Goal: Task Accomplishment & Management: Complete application form

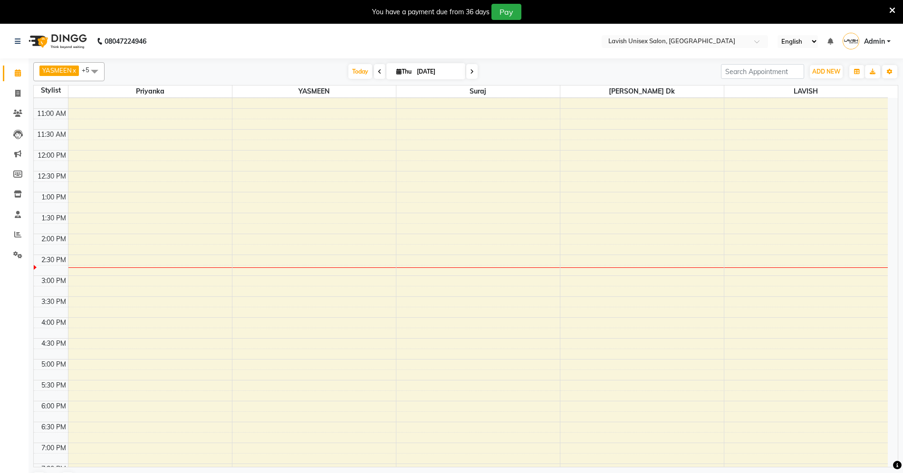
scroll to position [190, 0]
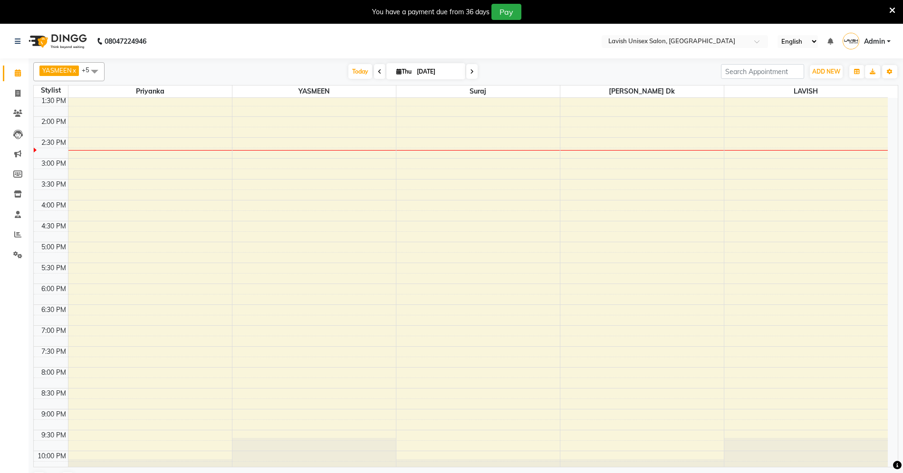
click at [374, 72] on span at bounding box center [379, 71] width 11 height 15
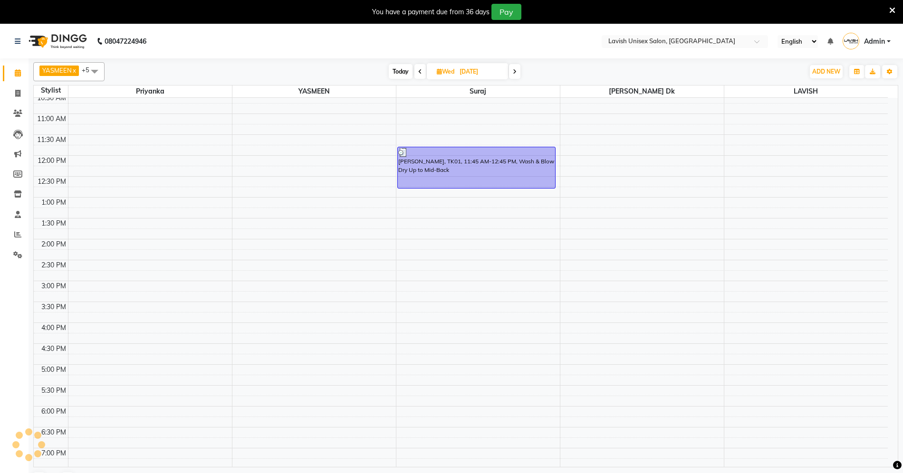
scroll to position [23, 0]
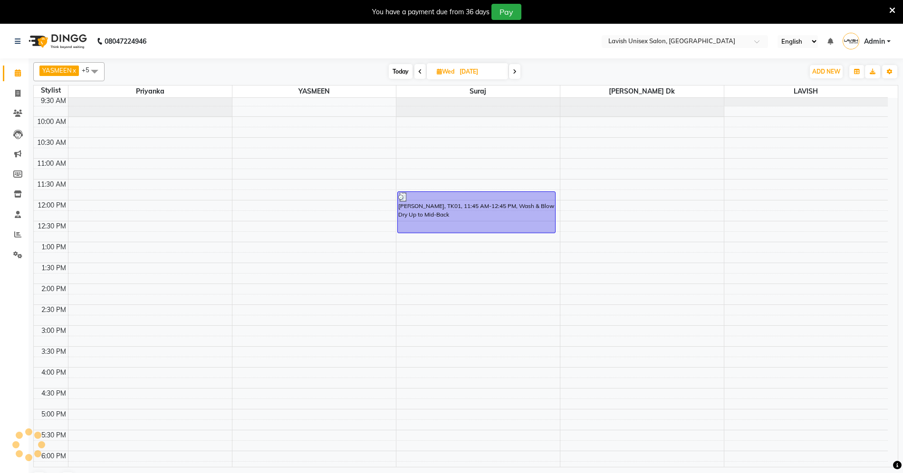
click at [419, 72] on icon at bounding box center [420, 72] width 4 height 6
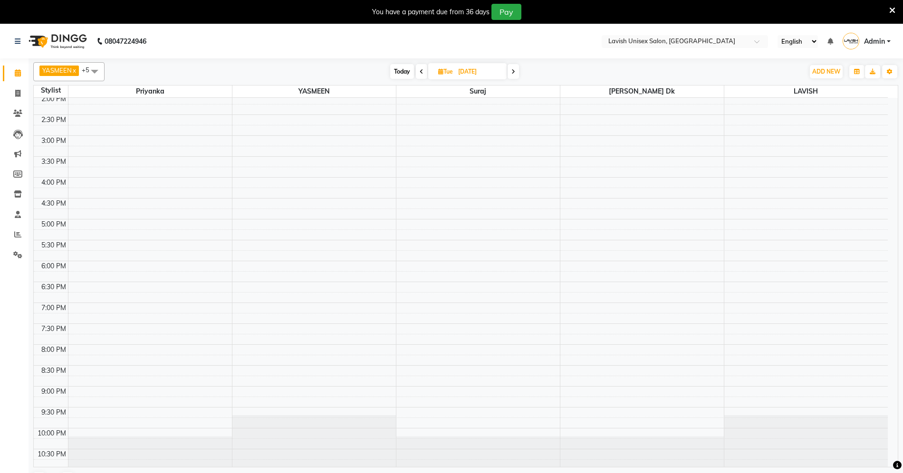
click at [420, 72] on icon at bounding box center [422, 72] width 4 height 6
click at [419, 72] on icon at bounding box center [421, 72] width 4 height 6
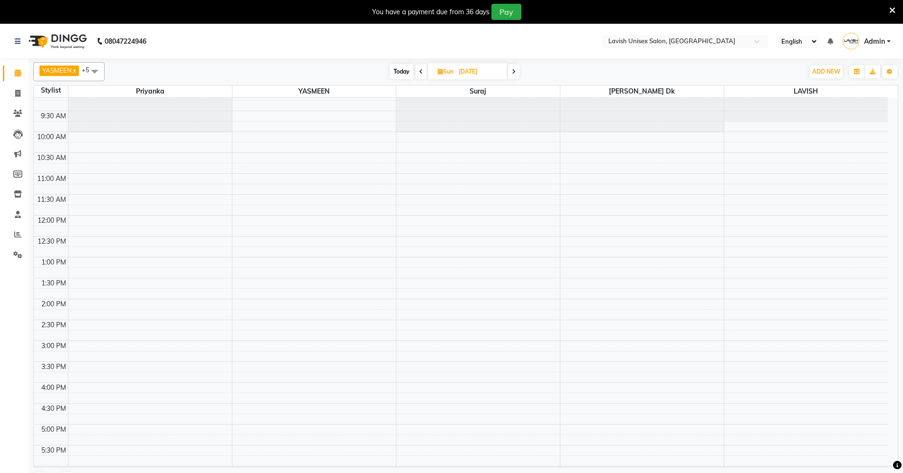
scroll to position [0, 0]
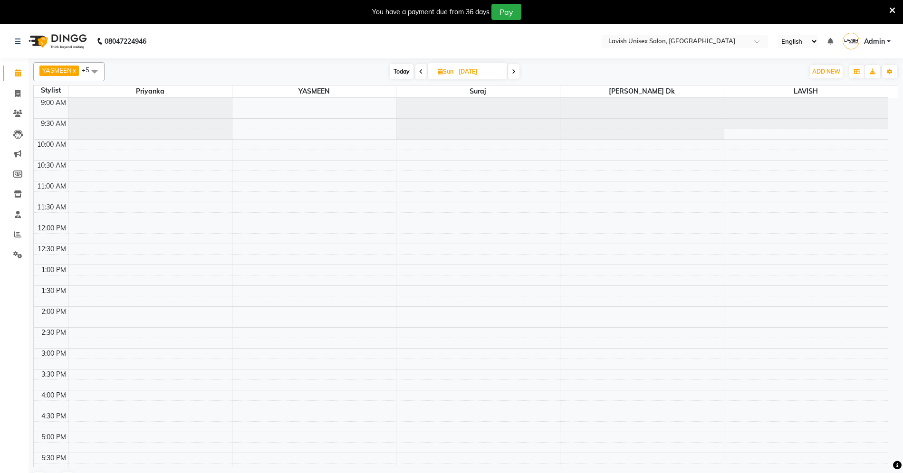
click at [511, 70] on span at bounding box center [513, 71] width 11 height 15
type input "[DATE]"
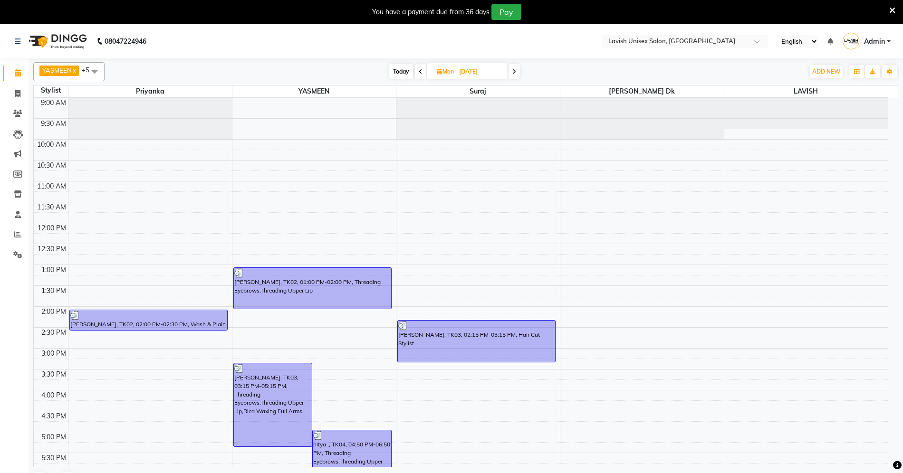
scroll to position [162, 0]
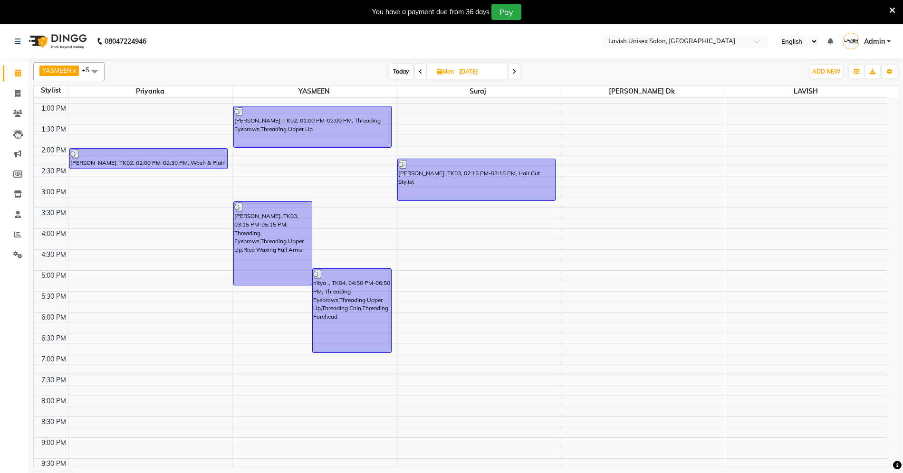
click at [443, 238] on div "9:00 AM 9:30 AM 10:00 AM 10:30 AM 11:00 AM 11:30 AM 12:00 PM 12:30 PM 1:00 PM 1…" at bounding box center [461, 228] width 854 height 585
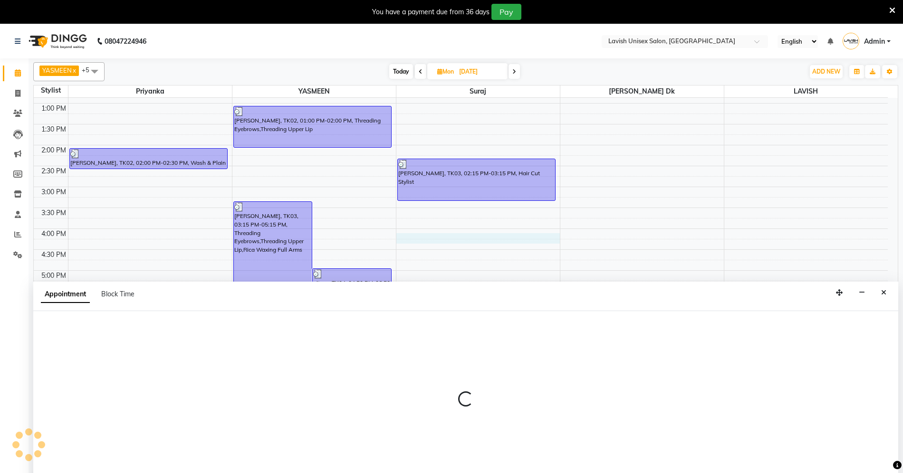
select select "53556"
select select "tentative"
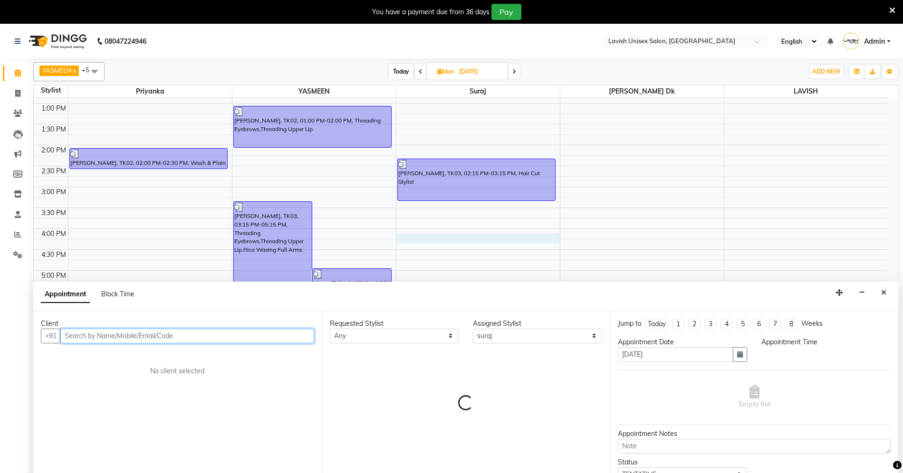
select select "960"
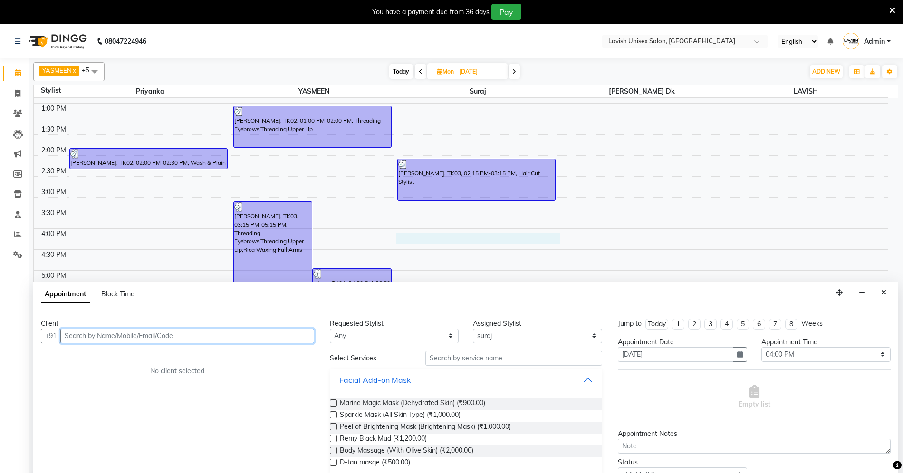
scroll to position [24, 0]
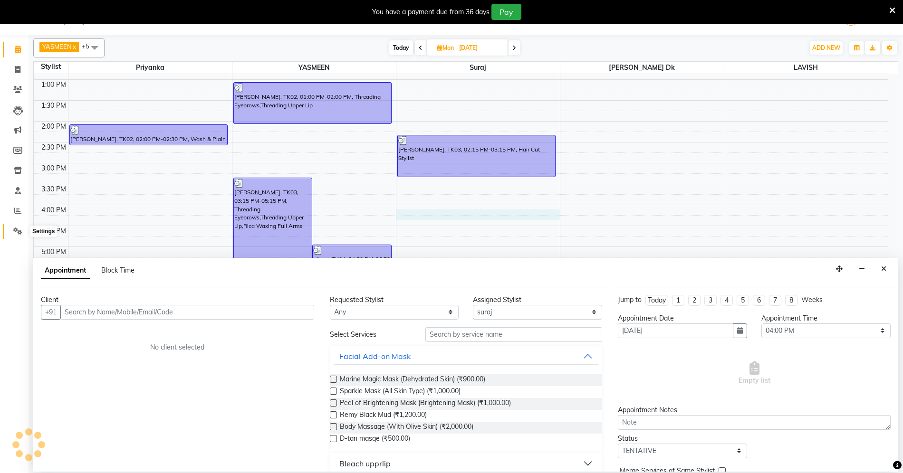
click at [14, 230] on icon at bounding box center [17, 231] width 9 height 7
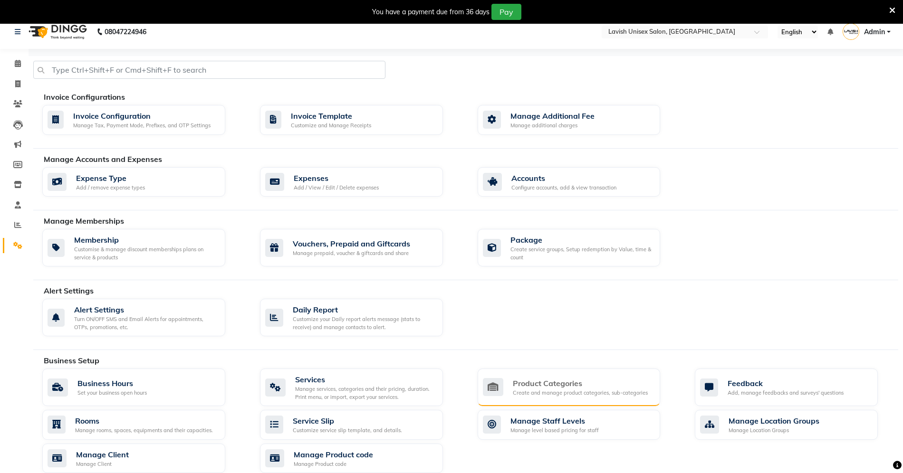
scroll to position [136, 0]
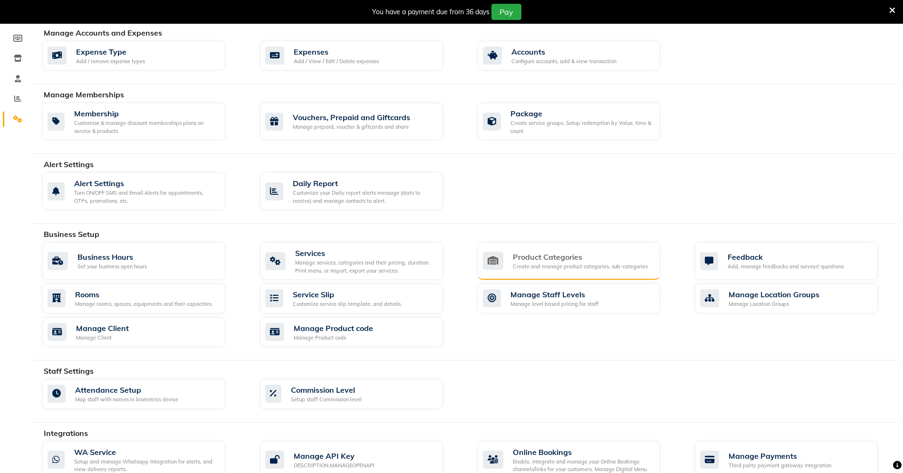
click at [540, 262] on div "Product Categories" at bounding box center [580, 256] width 135 height 11
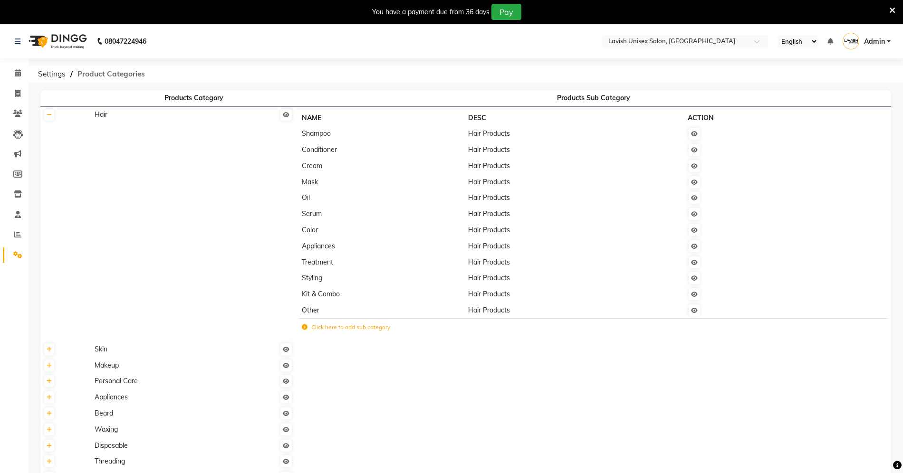
click at [111, 73] on span "Product Categories" at bounding box center [111, 74] width 77 height 17
click at [106, 74] on span "Product Categories" at bounding box center [111, 74] width 77 height 17
click at [50, 75] on span "Settings" at bounding box center [51, 74] width 37 height 17
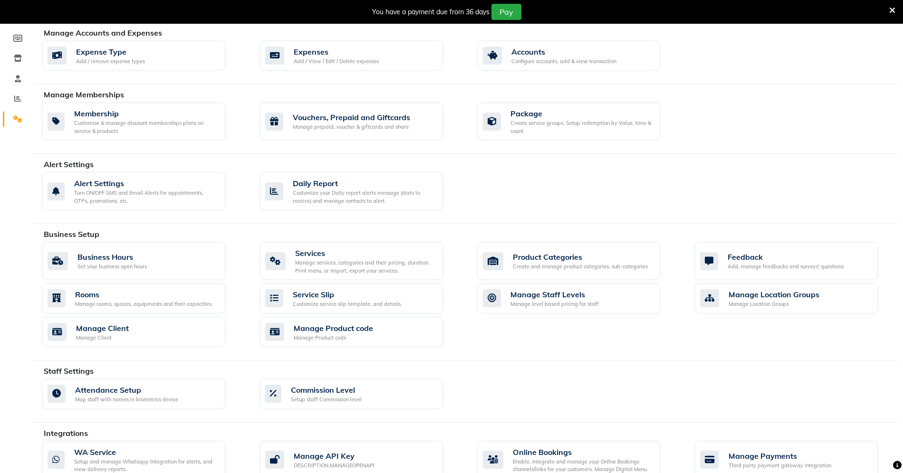
scroll to position [73, 0]
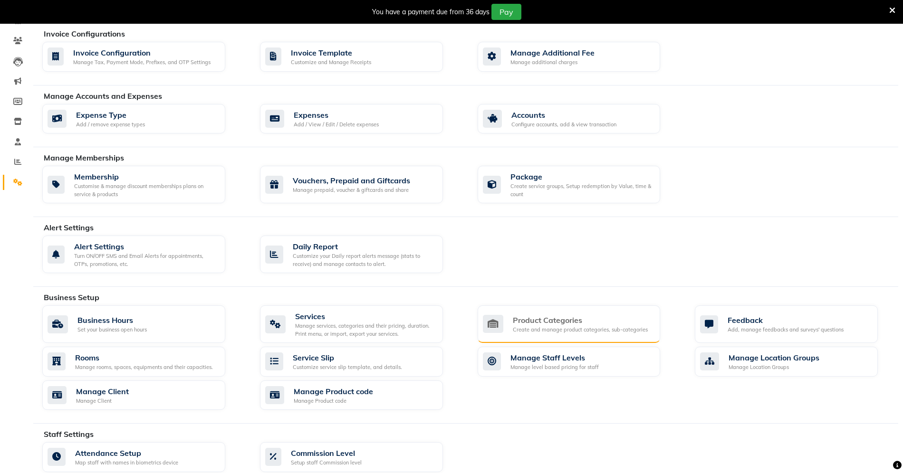
click at [542, 323] on div "Product Categories" at bounding box center [580, 320] width 135 height 11
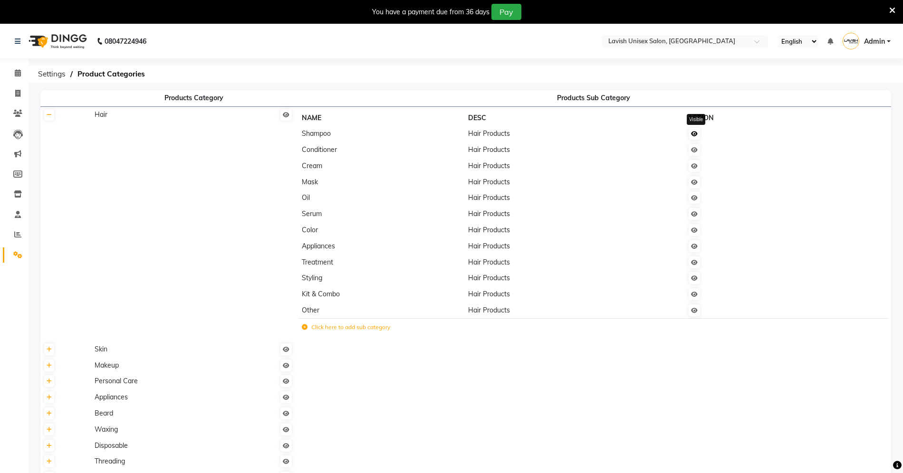
click at [698, 133] on icon at bounding box center [694, 134] width 7 height 6
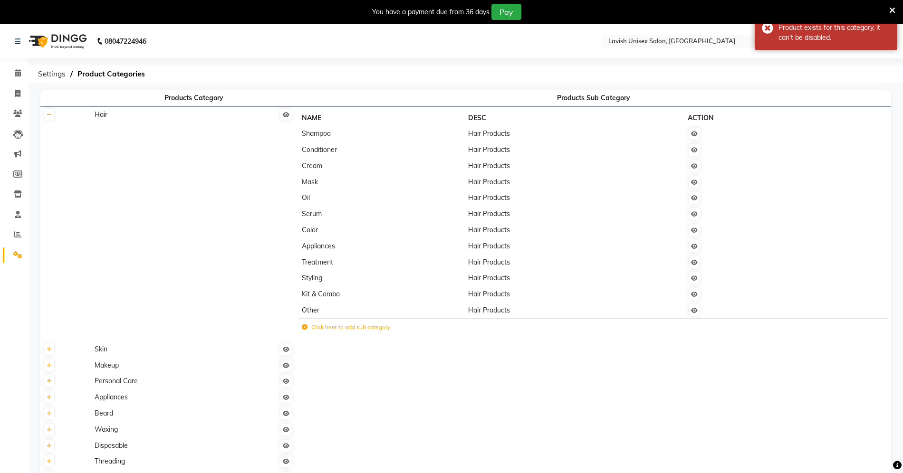
click at [208, 96] on th "Products Category" at bounding box center [194, 98] width 204 height 16
click at [49, 115] on icon at bounding box center [49, 115] width 5 height 6
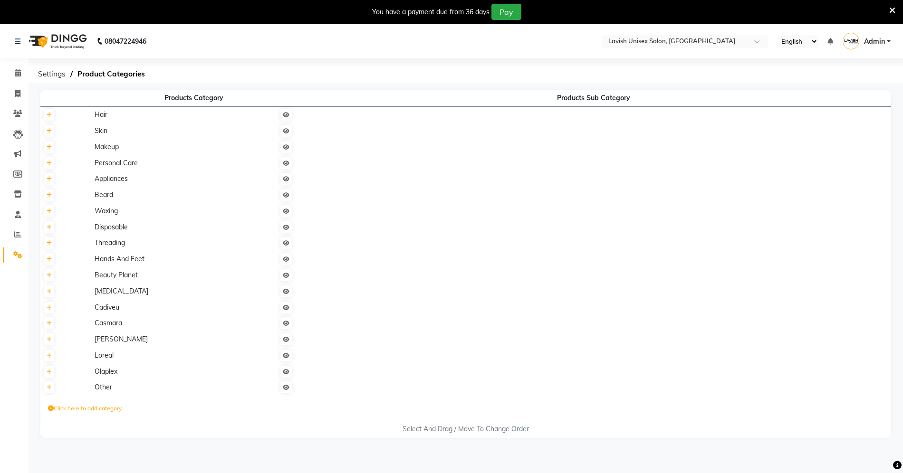
click at [289, 122] on td "Hair" at bounding box center [194, 114] width 204 height 16
click at [117, 116] on td "Hair" at bounding box center [194, 114] width 204 height 16
click at [51, 122] on th at bounding box center [65, 114] width 51 height 16
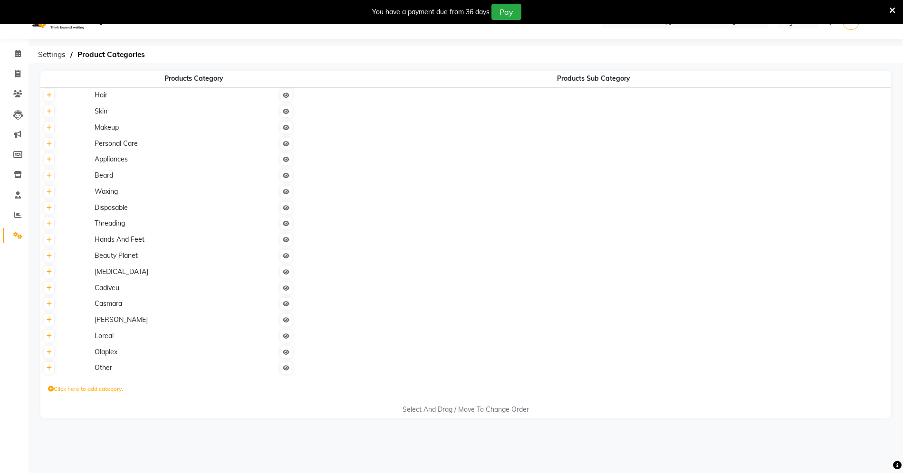
scroll to position [24, 0]
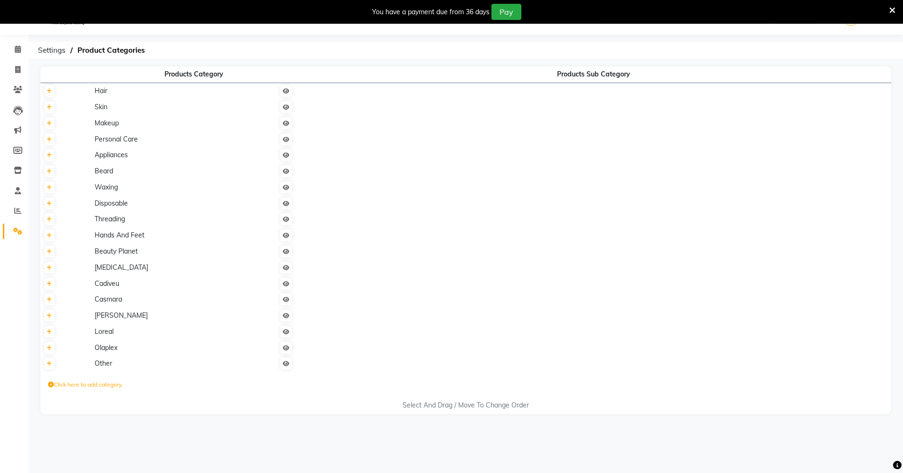
click at [78, 383] on label "Click here to add category." at bounding box center [85, 385] width 75 height 9
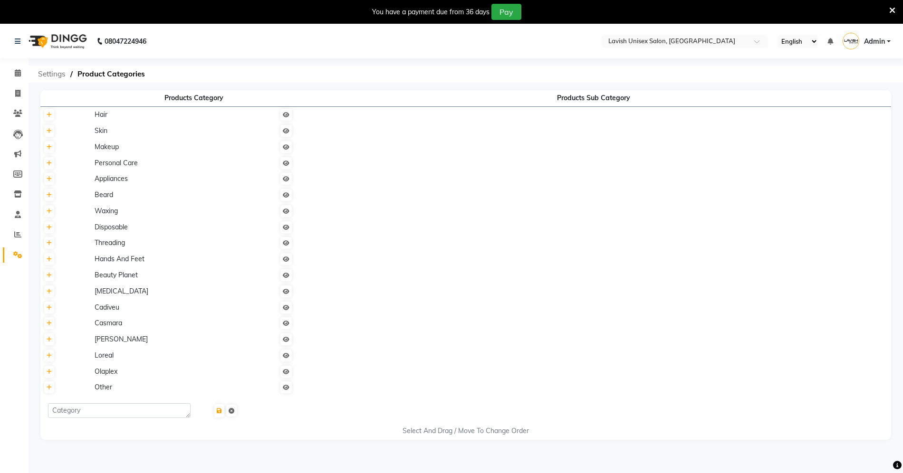
click at [54, 75] on span "Settings" at bounding box center [51, 74] width 37 height 17
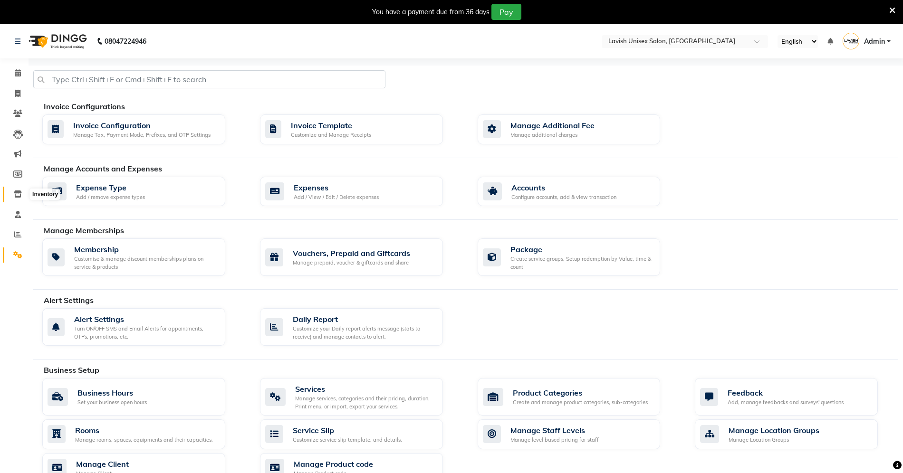
click at [17, 192] on icon at bounding box center [18, 194] width 8 height 7
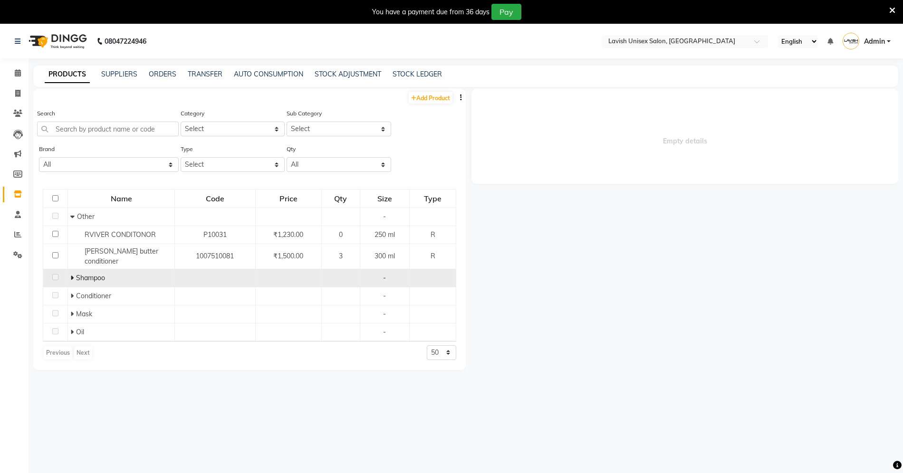
click at [128, 273] on div "Shampoo" at bounding box center [121, 278] width 102 height 10
click at [77, 274] on span "Shampoo" at bounding box center [90, 278] width 29 height 9
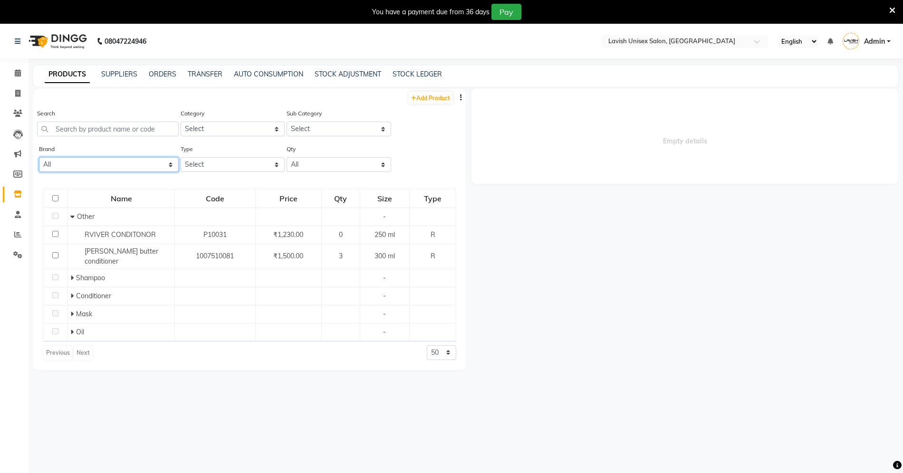
click at [161, 163] on select "All Brillare K9 K9 Botoplex Moroccan Oil Naturica Rviver Schwarzkopf Shea Butter" at bounding box center [109, 164] width 140 height 15
click at [39, 157] on select "All Brillare K9 K9 Botoplex Moroccan Oil Naturica Rviver Schwarzkopf Shea Butter" at bounding box center [109, 164] width 140 height 15
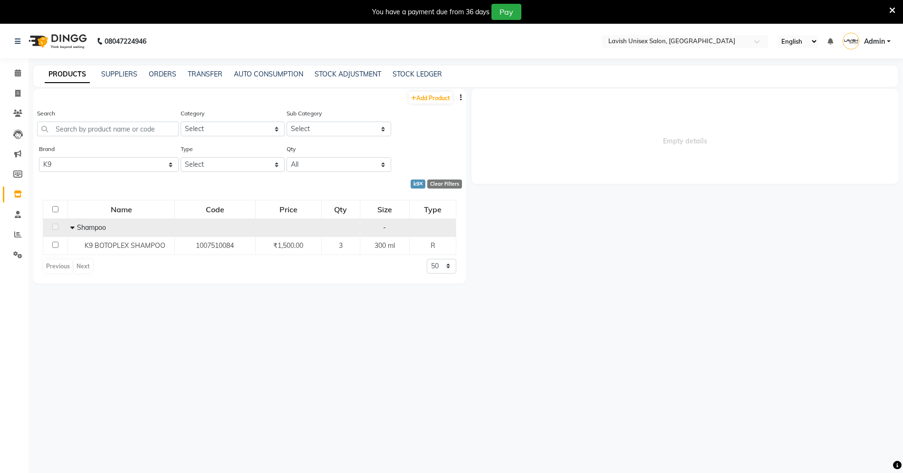
click at [71, 227] on icon at bounding box center [72, 227] width 4 height 7
click at [80, 225] on icon at bounding box center [78, 227] width 3 height 7
click at [169, 160] on select "All Brillare K9 K9 Botoplex Moroccan Oil Naturica Rviver Schwarzkopf Shea Butter" at bounding box center [109, 164] width 140 height 15
select select "k9 botoplex"
click at [39, 157] on select "All Brillare K9 K9 Botoplex Moroccan Oil Naturica Rviver Schwarzkopf Shea Butter" at bounding box center [109, 164] width 140 height 15
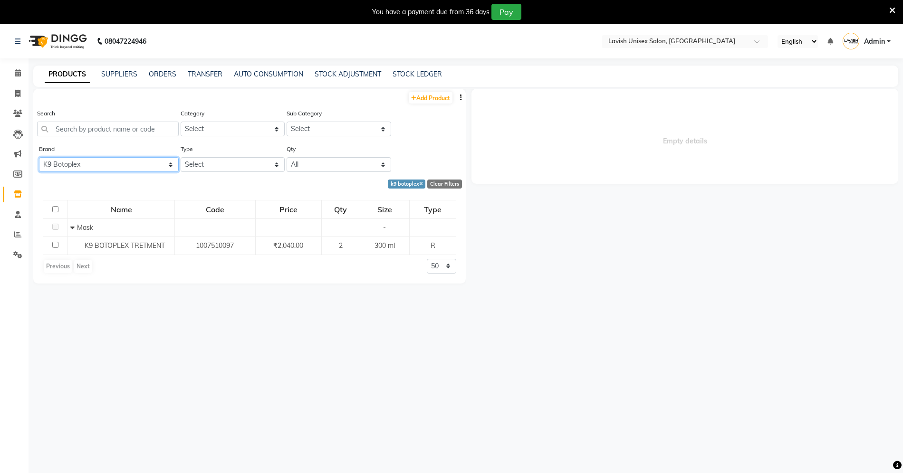
click at [163, 163] on select "All Brillare K9 K9 Botoplex Moroccan Oil Naturica Rviver Schwarzkopf Shea Butter" at bounding box center [109, 164] width 140 height 15
click at [149, 345] on div "Add Product Search Category Select Hair Skin Makeup Personal Care Appliances Be…" at bounding box center [249, 289] width 432 height 401
click at [256, 126] on select "Select Hair Skin Makeup Personal Care Appliances Beard Waxing Disposable Thread…" at bounding box center [233, 129] width 105 height 15
select select "14301100"
click at [181, 122] on select "Select Hair Skin Makeup Personal Care Appliances Beard Waxing Disposable Thread…" at bounding box center [233, 129] width 105 height 15
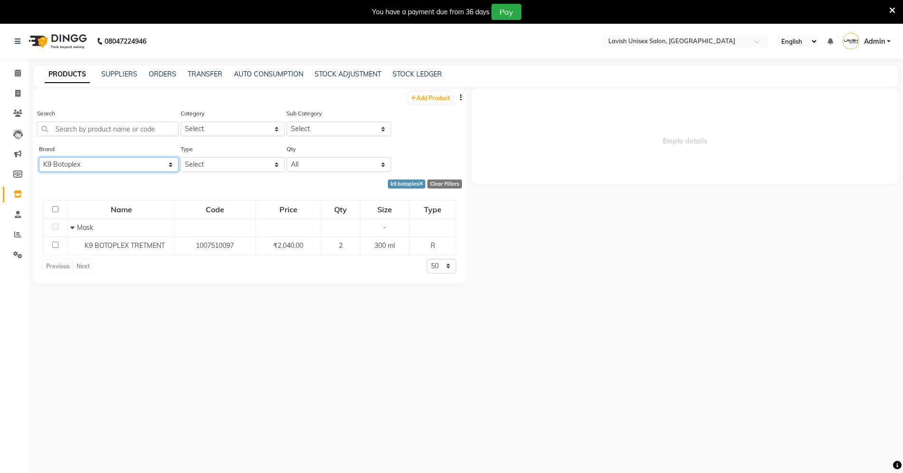
click at [360, 128] on select "Select Shampoo Conditioner Cream Mask Oil Serum Color Appliances Treatment Styl…" at bounding box center [339, 129] width 105 height 15
select select "14301102"
click at [287, 122] on select "Select Shampoo Conditioner Cream Mask Oil Serum Color Appliances Treatment Styl…" at bounding box center [339, 129] width 105 height 15
click at [235, 168] on select "Select Both Retail Consumable" at bounding box center [233, 164] width 105 height 15
click at [181, 157] on select "Select Both Retail Consumable" at bounding box center [233, 164] width 105 height 15
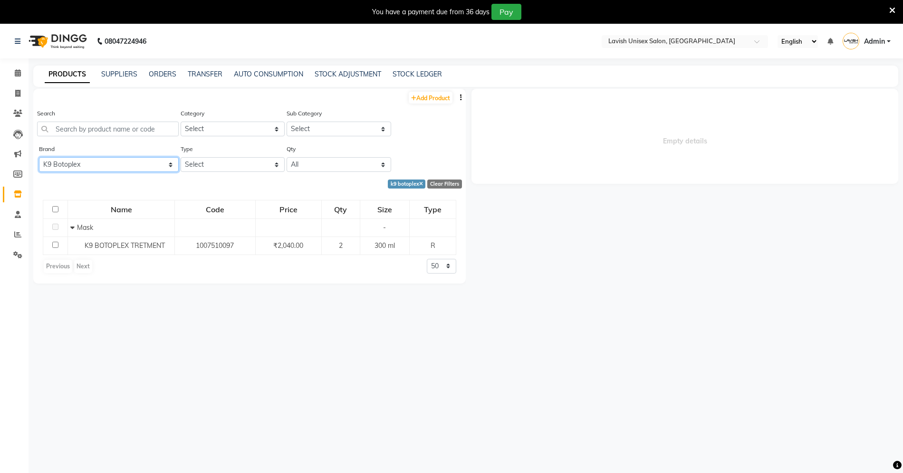
click at [377, 161] on select "All Low Out Of Stock" at bounding box center [339, 164] width 105 height 15
click at [256, 165] on select "Select Both Retail Consumable" at bounding box center [233, 164] width 105 height 15
click at [181, 157] on select "Select Both Retail Consumable" at bounding box center [233, 164] width 105 height 15
click at [250, 164] on select "Select Both Retail Consumable" at bounding box center [233, 164] width 105 height 15
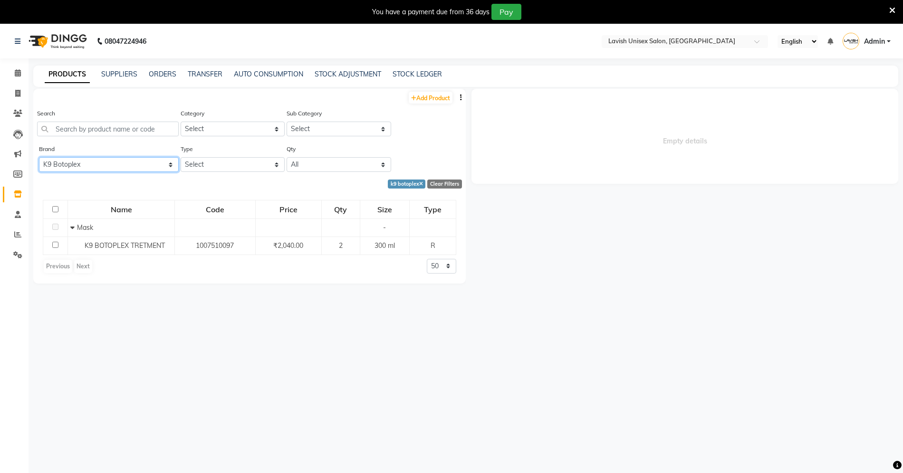
click at [181, 157] on select "Select Both Retail Consumable" at bounding box center [233, 164] width 105 height 15
click at [379, 162] on select "All Low Out Of Stock" at bounding box center [339, 164] width 105 height 15
click at [287, 157] on select "All Low Out Of Stock" at bounding box center [339, 164] width 105 height 15
click at [274, 160] on select "Select Both Retail Consumable" at bounding box center [233, 164] width 105 height 15
click at [181, 157] on select "Select Both Retail Consumable" at bounding box center [233, 164] width 105 height 15
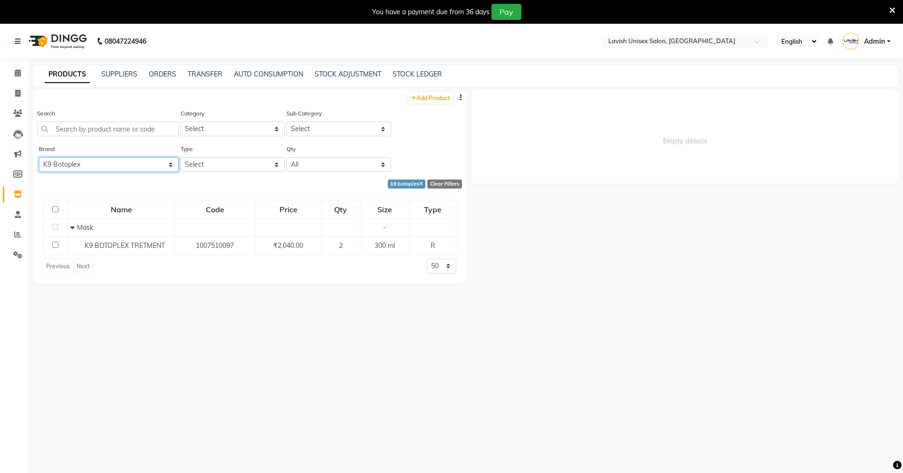
click at [274, 160] on select "Select Both Retail Consumable" at bounding box center [233, 164] width 105 height 15
select select "B"
click at [181, 157] on select "Select Both Retail Consumable" at bounding box center [233, 164] width 105 height 15
click at [428, 100] on link "Add Product" at bounding box center [431, 98] width 44 height 12
select select "true"
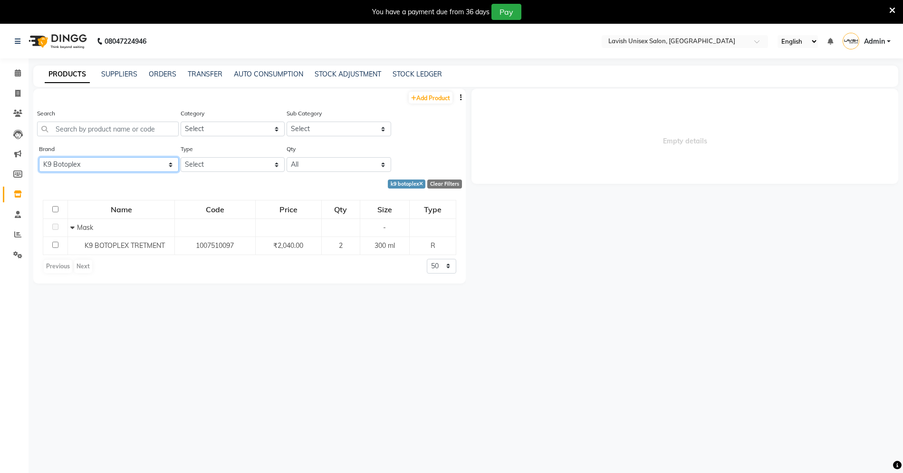
click select "Select Type Both Retail Consumable"
select select "R"
click select "Select Type Both Retail Consumable"
click select "Select"
click input "text"
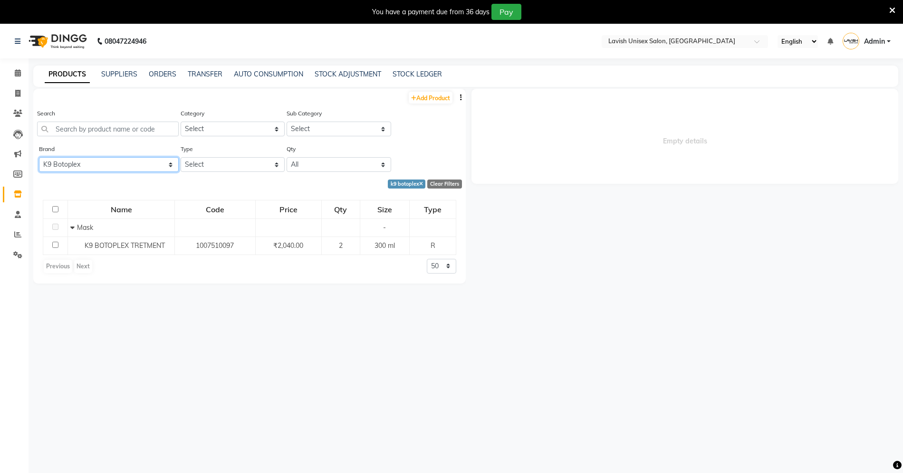
type input "k9"
click select "Select"
click input "number"
click select "Select"
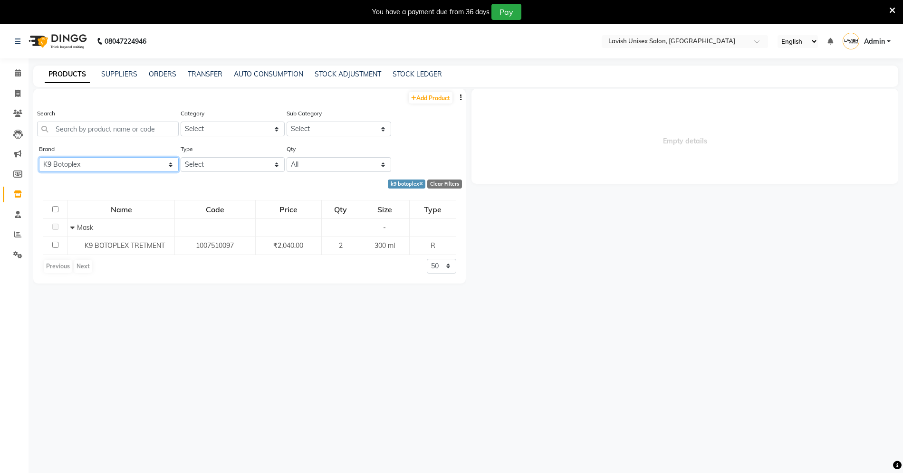
click select "Select"
click input "k9"
click select "Select Type Both Retail Consumable"
click input "number"
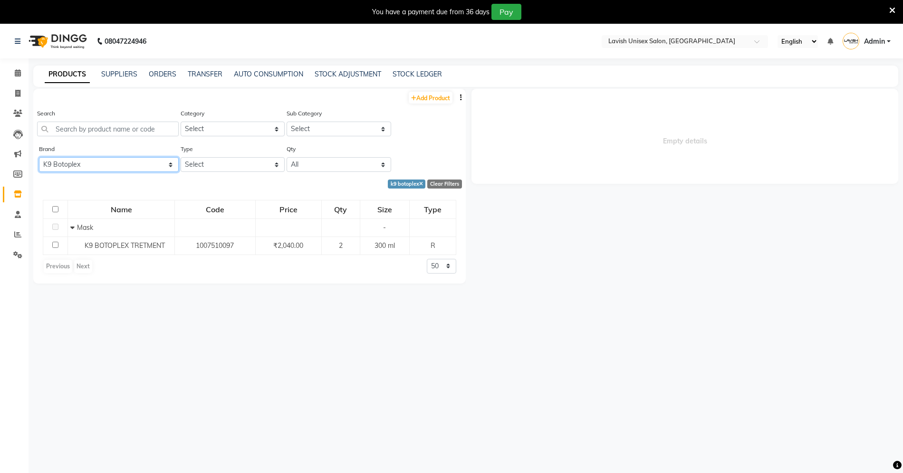
type input "3"
click input "text"
type input "0"
click input "number"
type input "3"
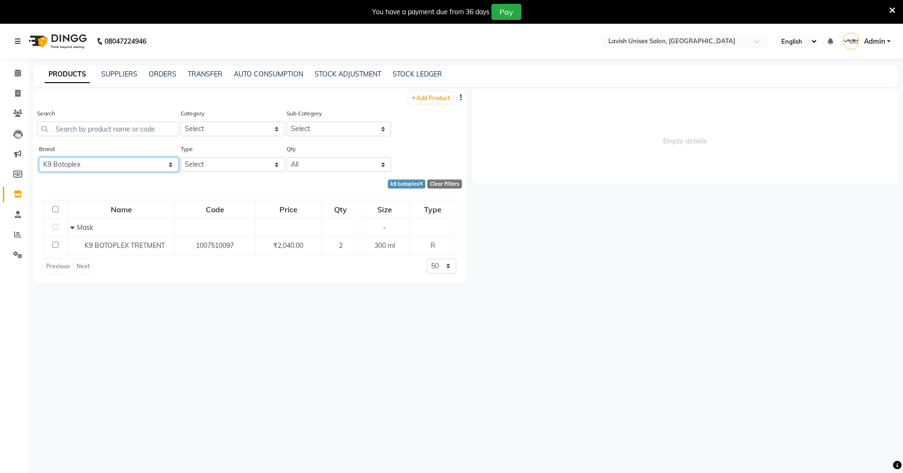
click input "3"
type input "300"
click input "text"
click at [362, 327] on body "08047224946 Select Location × Lavish Unisex Salon, Aundh English ENGLISH Españo…" at bounding box center [451, 260] width 903 height 473
click div "K9"
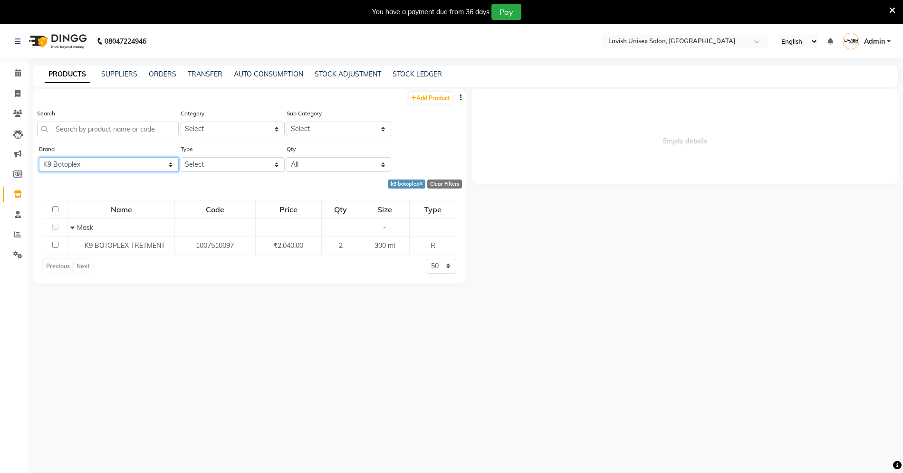
click select "Select Hair Skin Makeup Personal Care Appliances Beard Waxing Disposable Thread…"
select select "14301100"
click select "Select Hair Skin Makeup Personal Care Appliances Beard Waxing Disposable Thread…"
click input "number"
type input "1500"
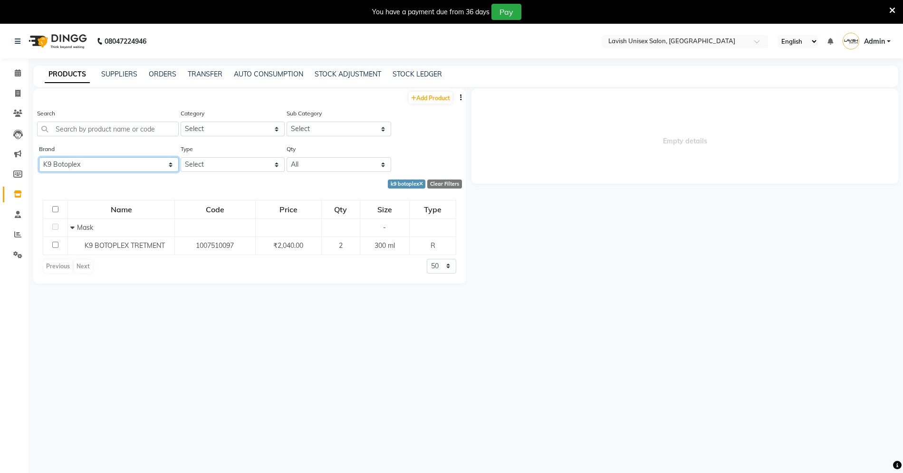
click input "0"
type input "0"
click select "Select Inclusive Exclusive"
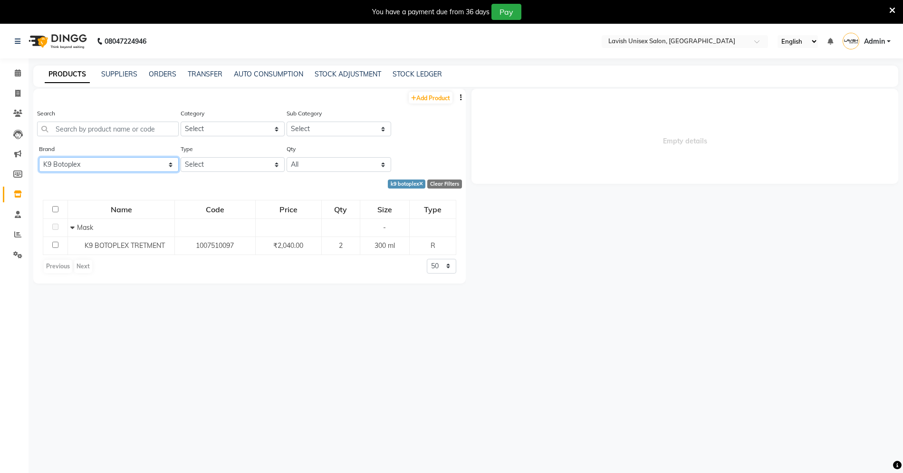
click input "k9"
type input "k9 conditoiner"
click select "Select"
click select "Select Hair Skin Makeup Personal Care Appliances Beard Waxing Disposable Thread…"
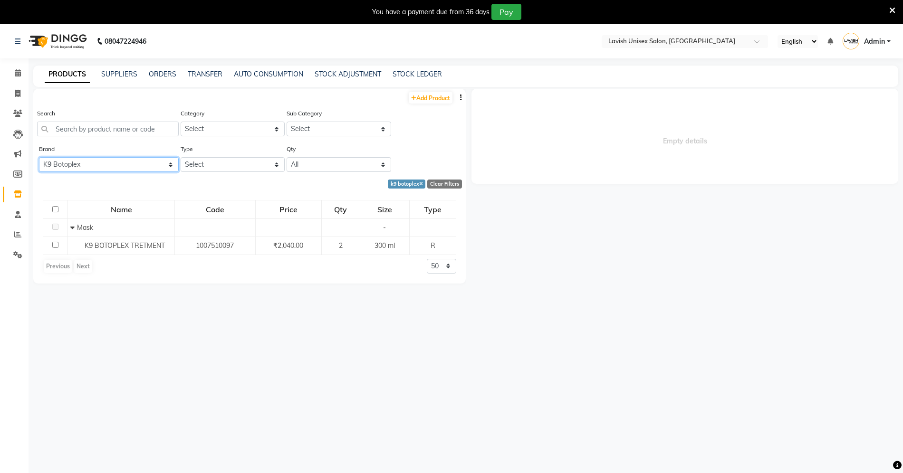
click select "Select Hair Skin Makeup Personal Care Appliances Beard Waxing Disposable Thread…"
click select "Select Shampoo Conditioner Cream Mask Oil Serum Color Appliances Treatment Styl…"
select select "14301102"
click select "Select Shampoo Conditioner Cream Mask Oil Serum Color Appliances Treatment Styl…"
click input "k9 conditoiner"
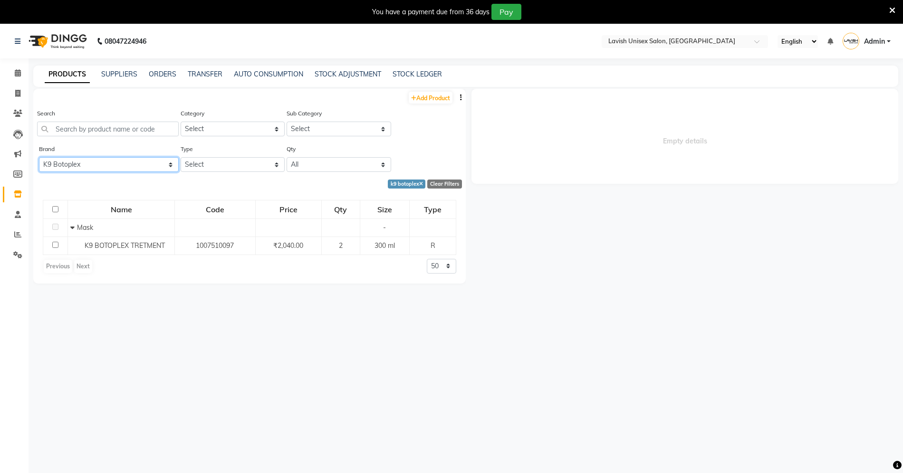
click input "k9 conditiner"
type input "k9 conditoiner"
click button "Save"
click at [18, 94] on icon at bounding box center [17, 93] width 5 height 7
select select "service"
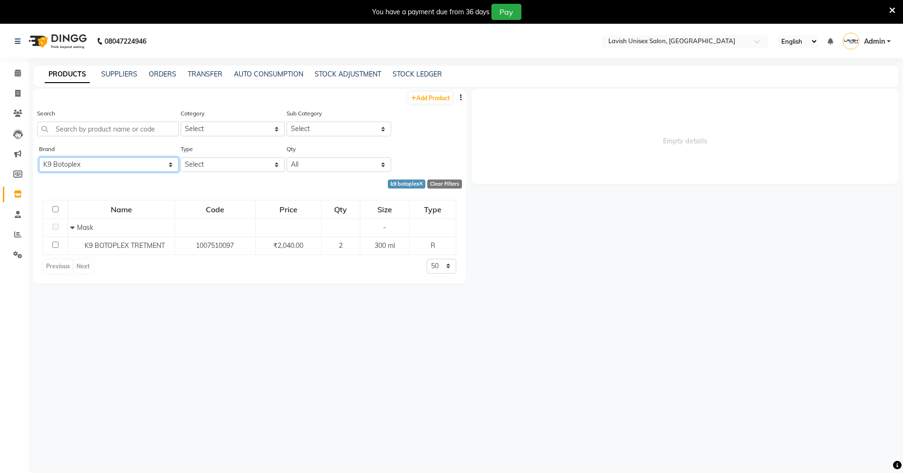
select select "8"
type input "0557"
click input "Client"
click span "bhagyashri battarwal"
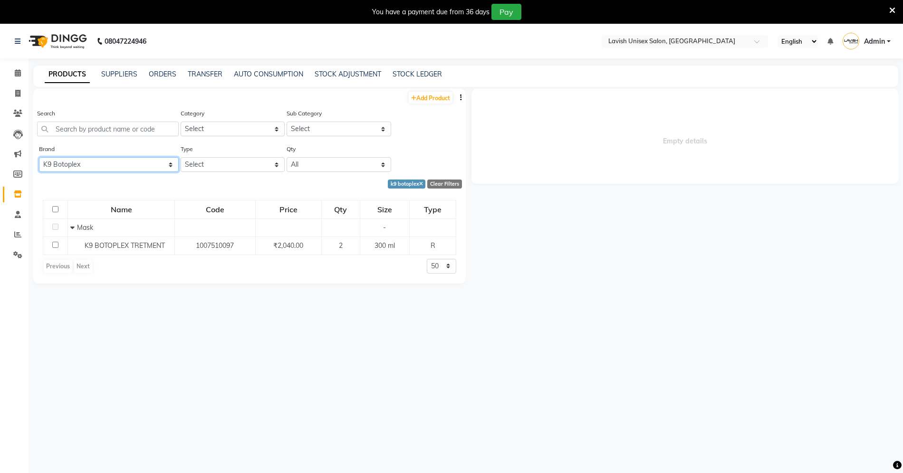
type input "7757041435"
click select "Select Service Product Membership Package Voucher Prepaid Gift Card"
select select "product"
click select "Select Service Product Membership Package Voucher Prepaid Gift Card"
click label
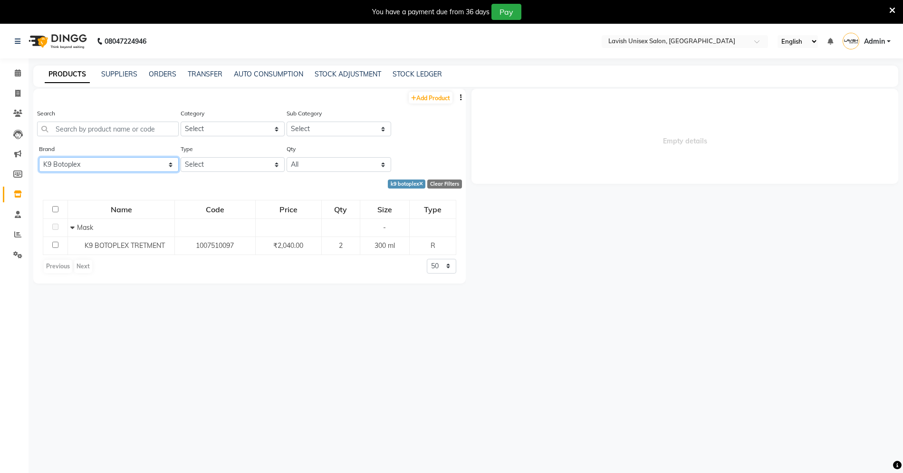
click input "checkbox"
checkbox input "false"
click label
click input "checkbox"
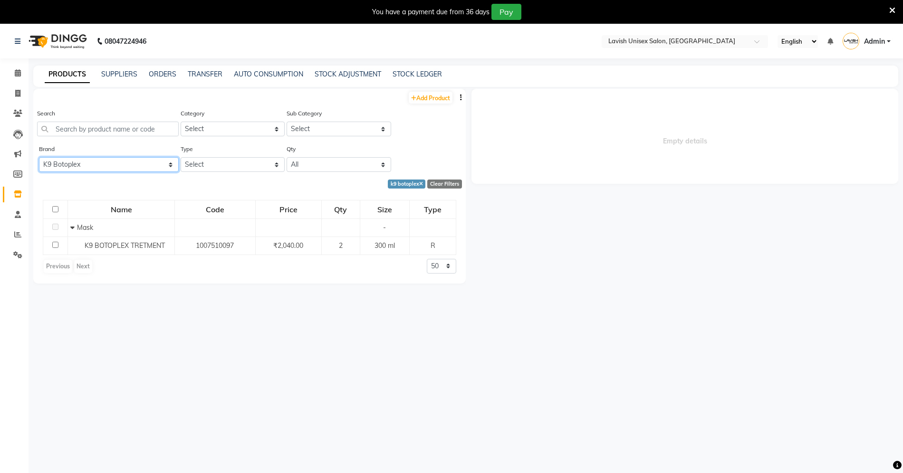
checkbox input "false"
click select "Select Stylist Dyanesh Dk LAVISH priyanka suraj YASMEEN"
select select "53556"
click select "Select Stylist Dyanesh Dk LAVISH priyanka suraj YASMEEN"
click label
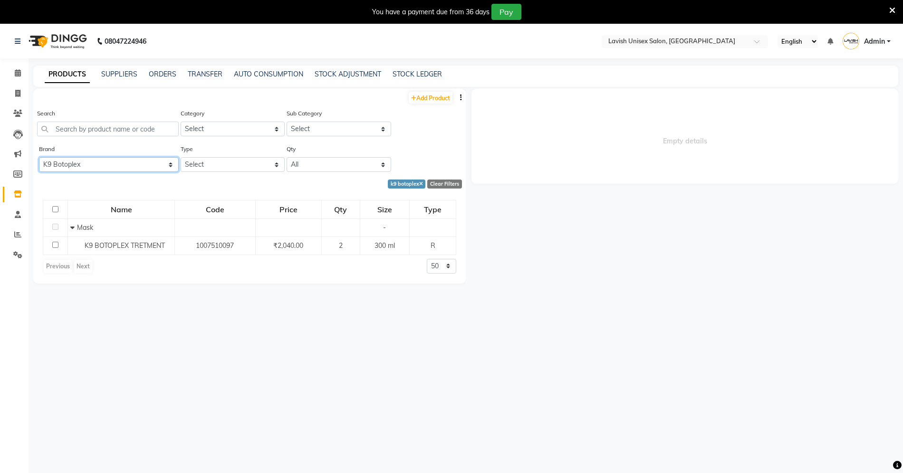
click input "checkbox"
checkbox input "false"
click label
click input "checkbox"
checkbox input "false"
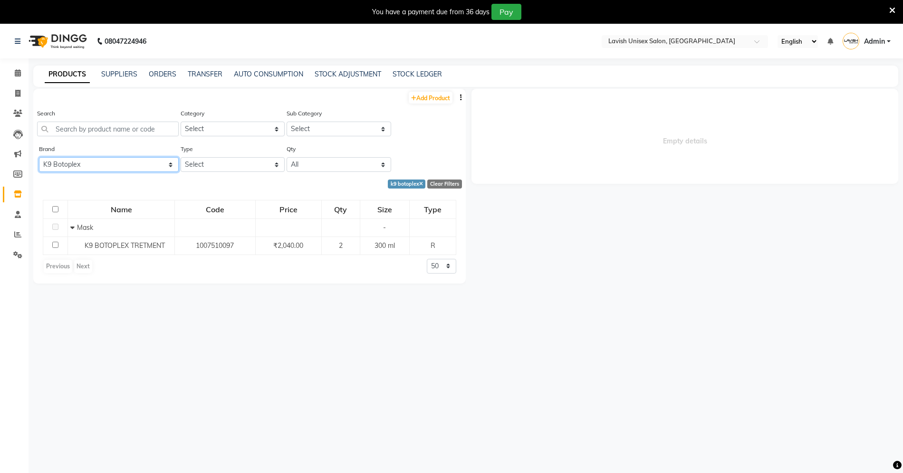
click input "0"
type input "016"
click img
click span "ONLINE"
click button "Add Payment"
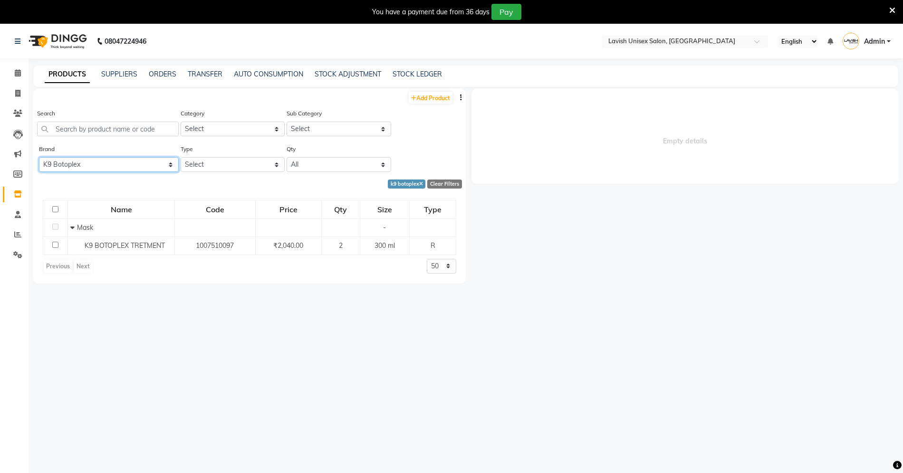
click label
click input "checkbox"
checkbox input "false"
click label
click input "checkbox"
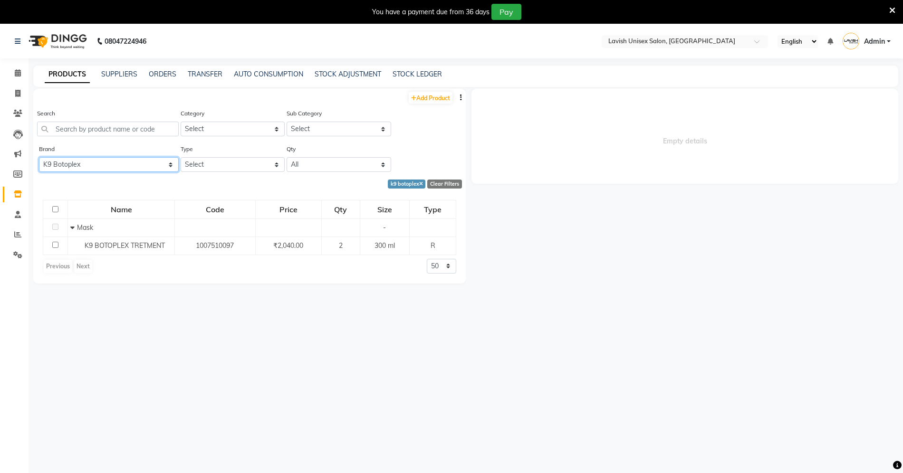
checkbox input "false"
click button "Checkout"
click at [16, 71] on icon at bounding box center [18, 72] width 6 height 7
click span "Today"
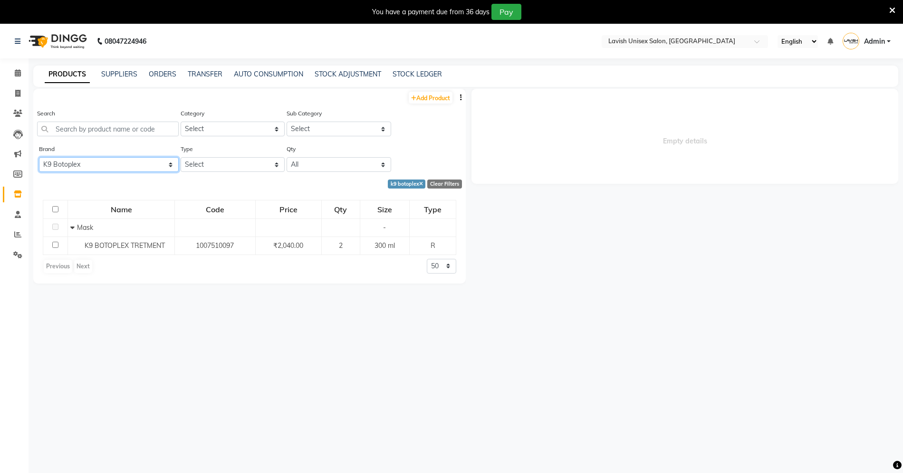
click icon
type input "[DATE]"
click at [16, 231] on icon at bounding box center [17, 234] width 7 height 7
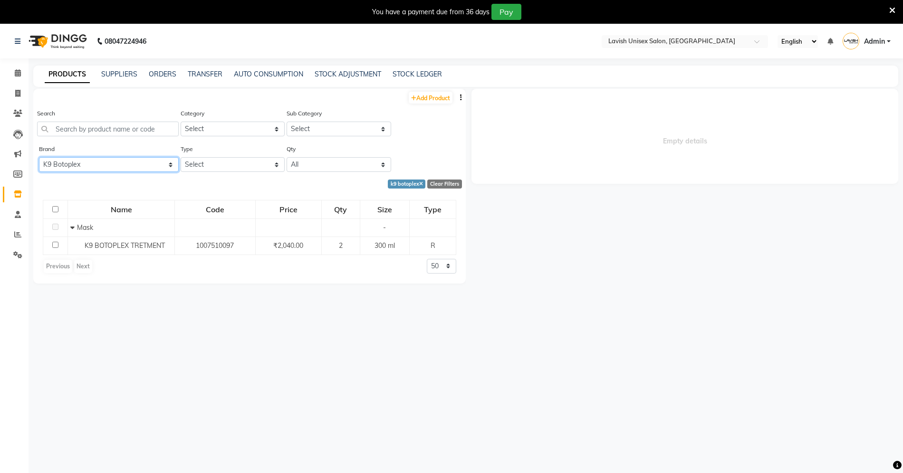
click div "Week"
select select "9"
select select "2025"
click span "1"
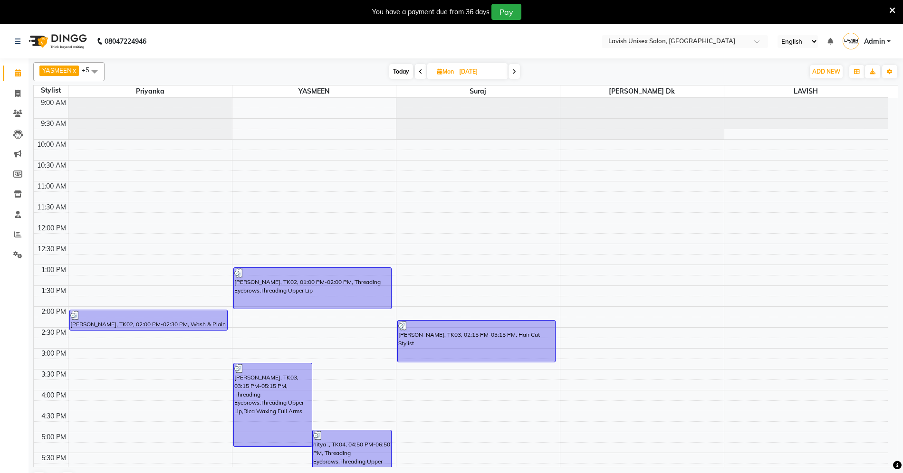
scroll to position [162, 0]
